Goal: Navigation & Orientation: Find specific page/section

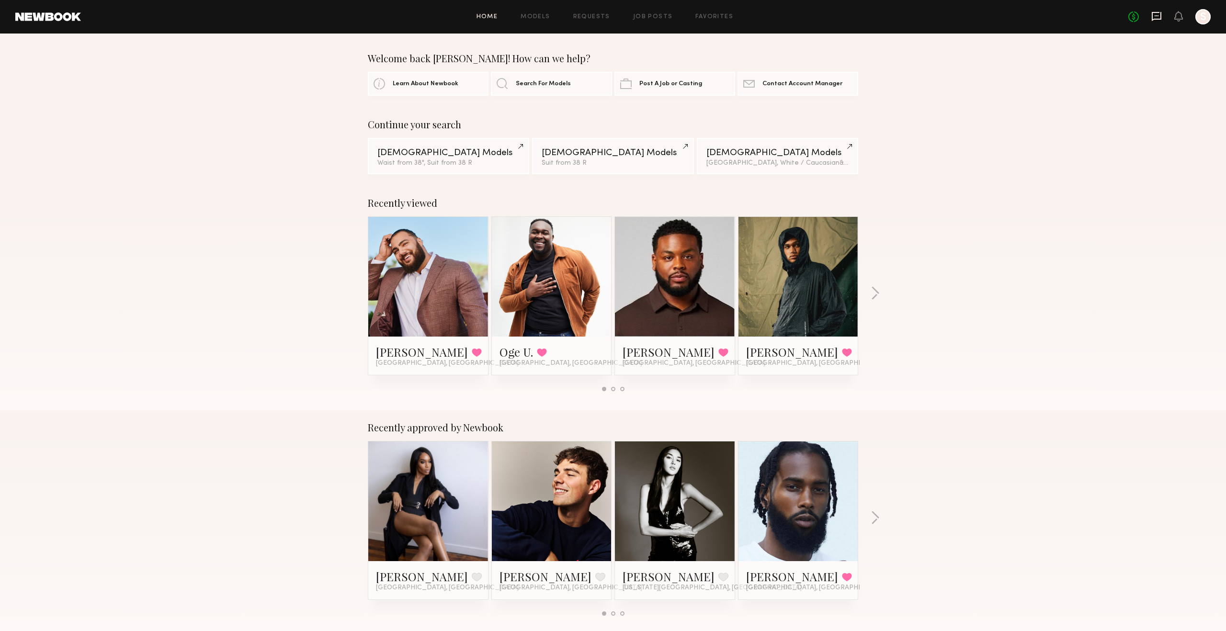
click at [1159, 15] on icon at bounding box center [1156, 16] width 11 height 11
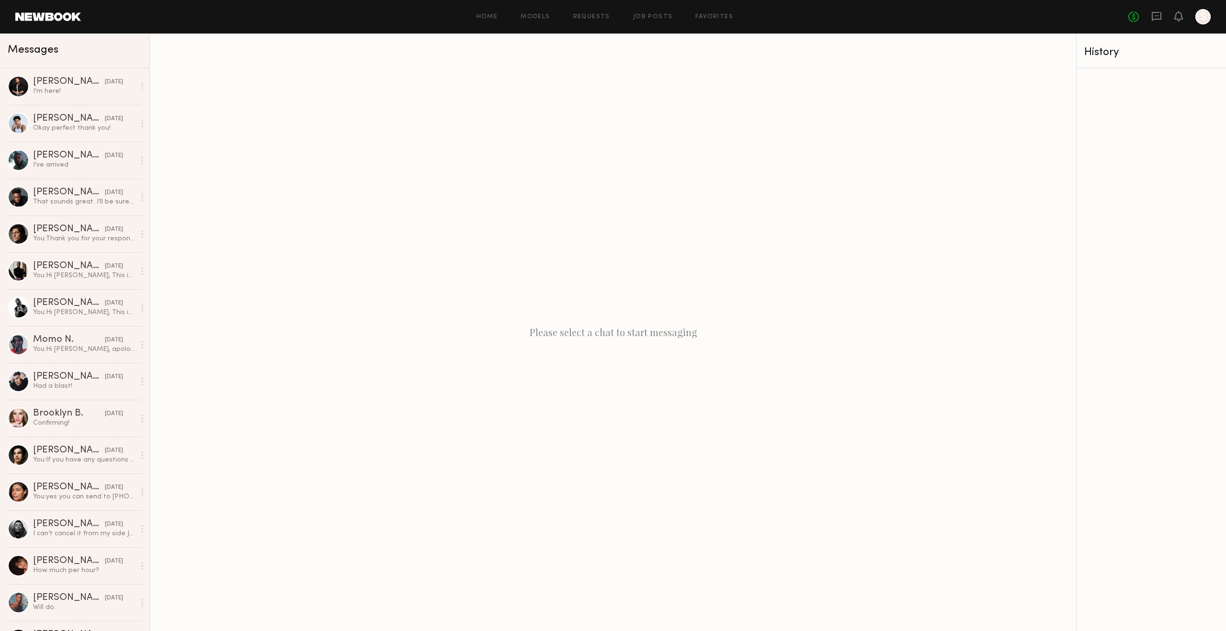
click at [63, 24] on header "Home Models Requests Job Posts Favorites Sign Out No fees up to $5,000 S" at bounding box center [613, 17] width 1226 height 34
click at [62, 17] on link at bounding box center [48, 16] width 66 height 9
